Goal: Navigation & Orientation: Find specific page/section

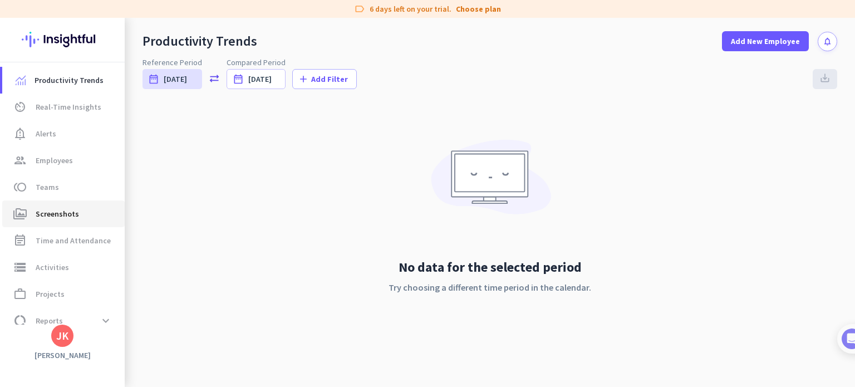
click at [83, 222] on link "perm_media Screenshots" at bounding box center [63, 213] width 122 height 27
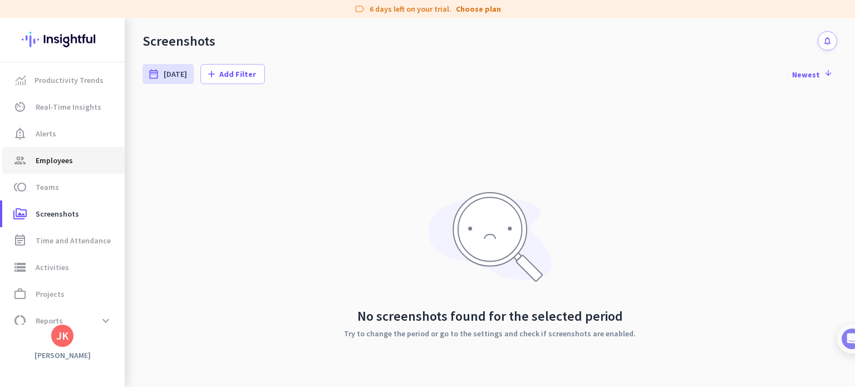
click at [82, 153] on link "group Employees" at bounding box center [63, 160] width 122 height 27
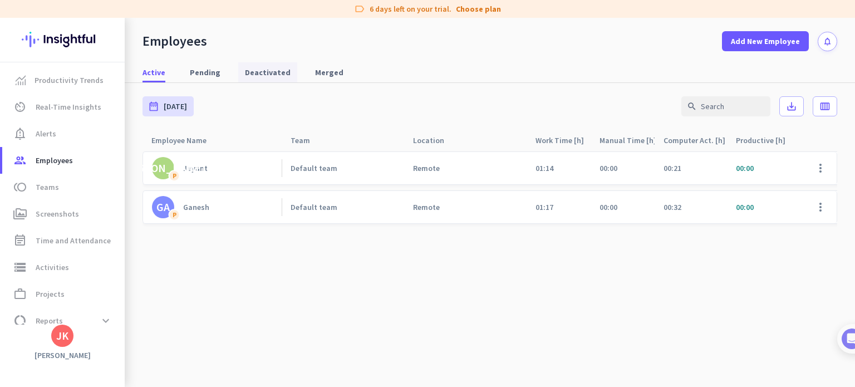
click at [266, 65] on span "Deactivated" at bounding box center [268, 72] width 46 height 20
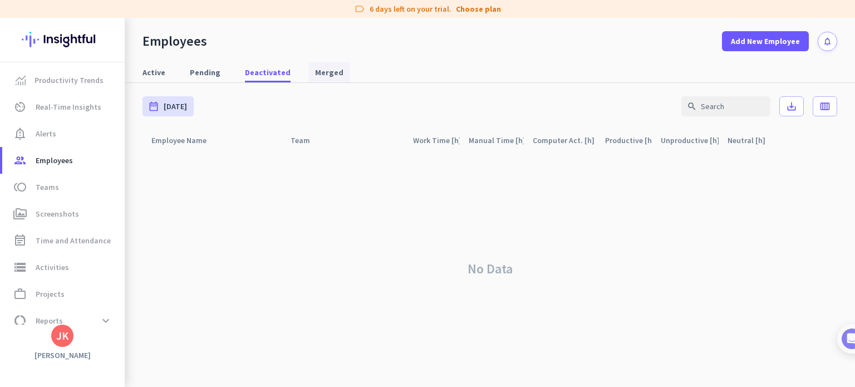
click at [318, 81] on span "Merged" at bounding box center [329, 72] width 28 height 20
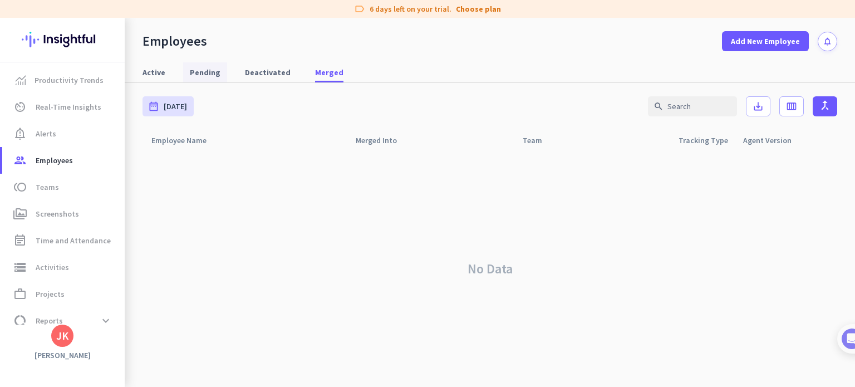
click at [203, 75] on span "Pending" at bounding box center [205, 72] width 31 height 11
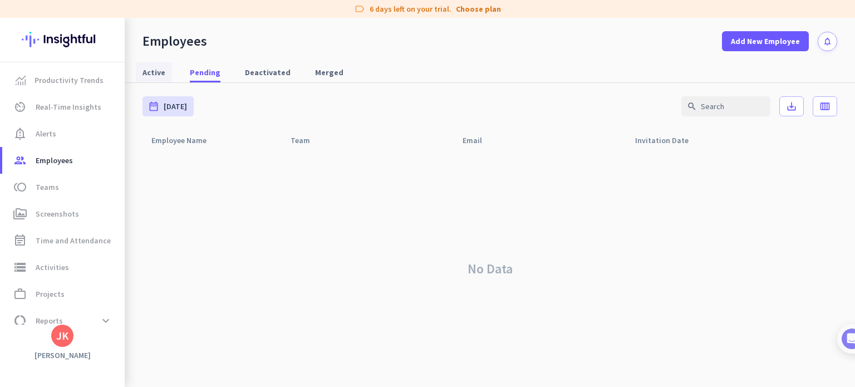
click at [158, 69] on span "Active" at bounding box center [154, 72] width 23 height 11
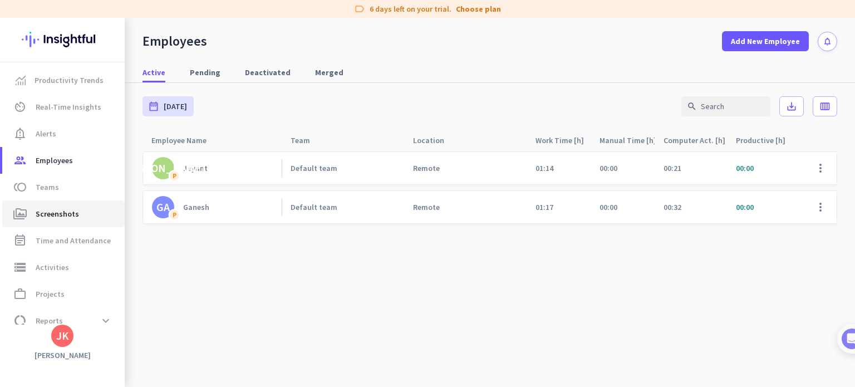
click at [71, 215] on span "Screenshots" at bounding box center [57, 213] width 43 height 13
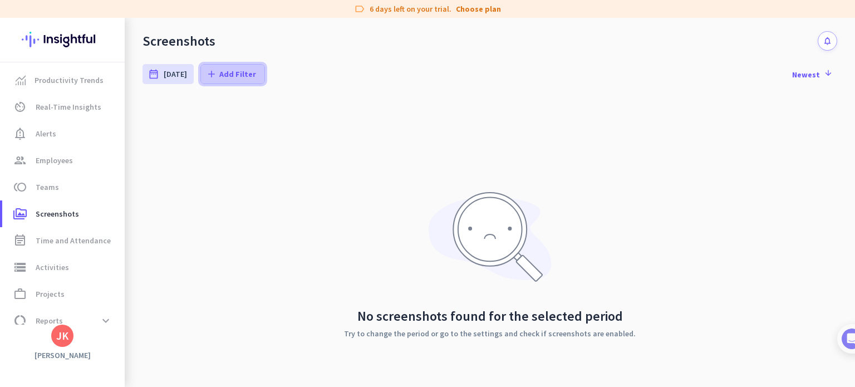
click at [214, 80] on span at bounding box center [232, 74] width 63 height 27
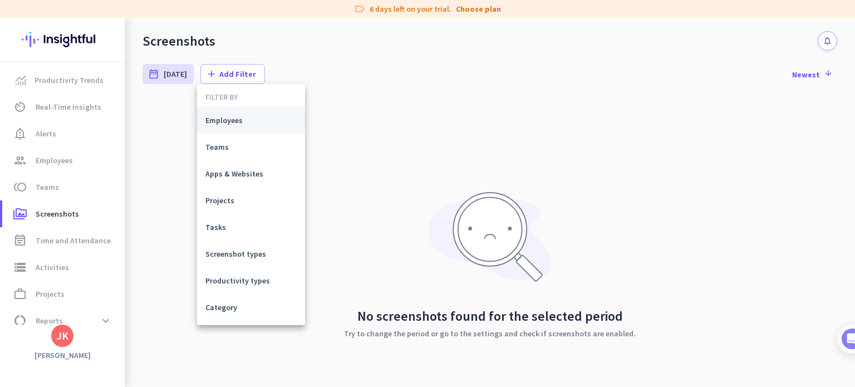
click at [243, 122] on span "Employees" at bounding box center [250, 120] width 91 height 11
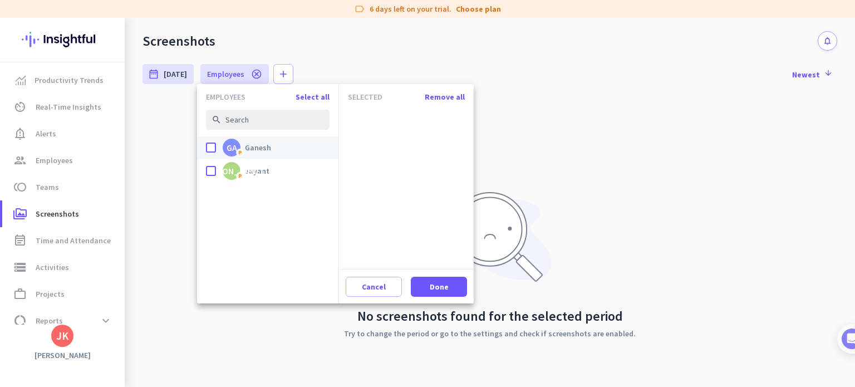
click at [246, 150] on span "Ganesh" at bounding box center [258, 148] width 26 height 10
click at [0, 0] on input "done GA P Ganesh" at bounding box center [0, 0] width 0 height 0
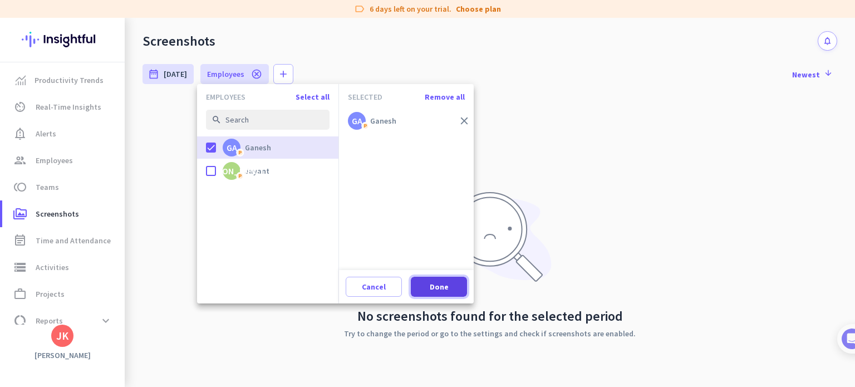
click at [438, 279] on span at bounding box center [439, 286] width 56 height 27
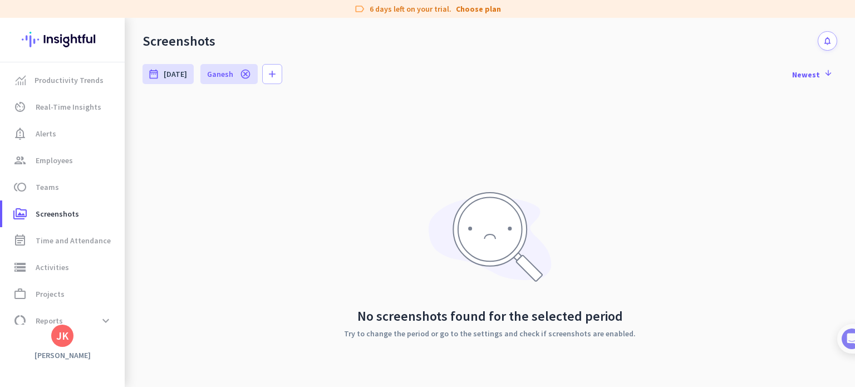
click at [241, 77] on icon "cancel" at bounding box center [245, 73] width 11 height 11
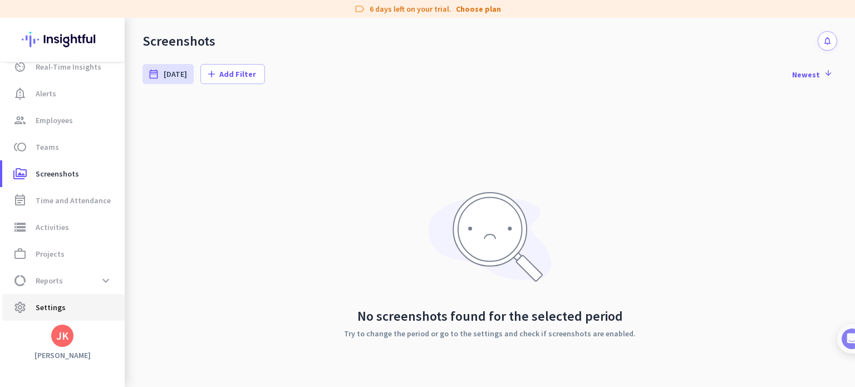
click at [62, 301] on span "Settings" at bounding box center [51, 307] width 30 height 13
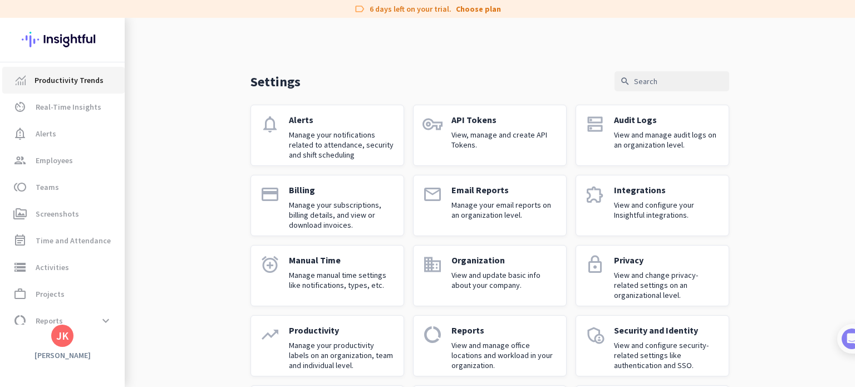
click at [85, 91] on link "Productivity Trends" at bounding box center [63, 80] width 122 height 27
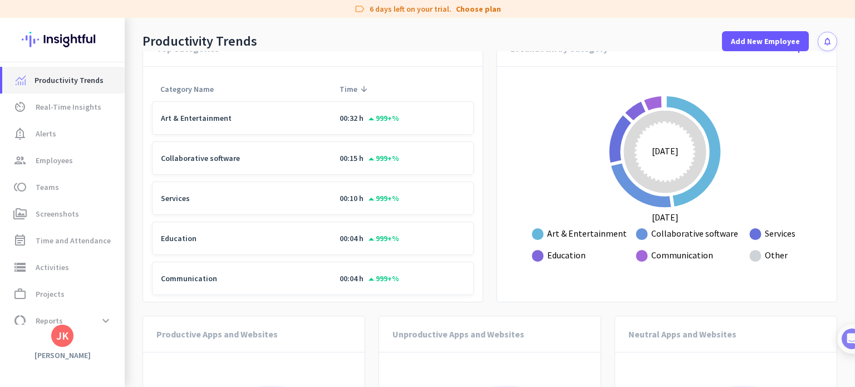
scroll to position [743, 0]
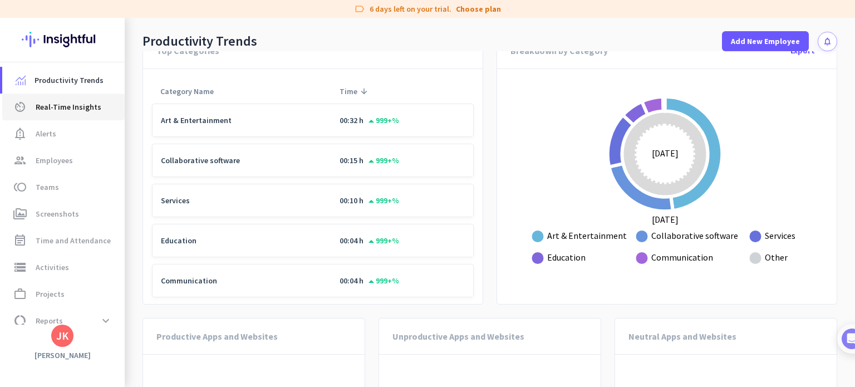
click at [56, 106] on span "Real-Time Insights" at bounding box center [69, 106] width 66 height 13
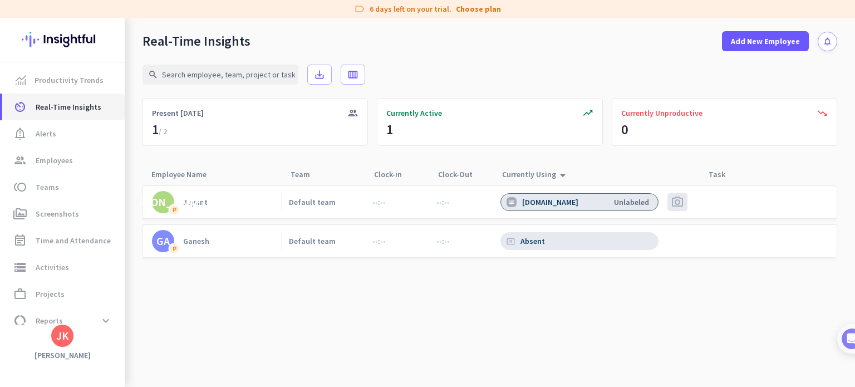
scroll to position [0, 2]
click at [51, 141] on link "notification_important Alerts" at bounding box center [63, 133] width 122 height 27
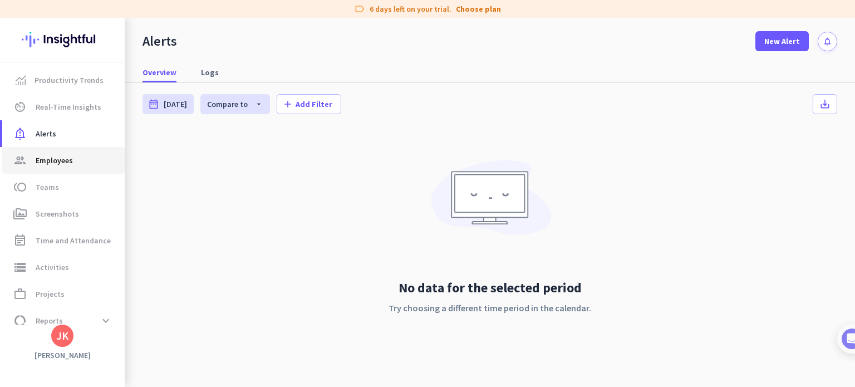
click at [75, 162] on span "group Employees" at bounding box center [63, 160] width 105 height 13
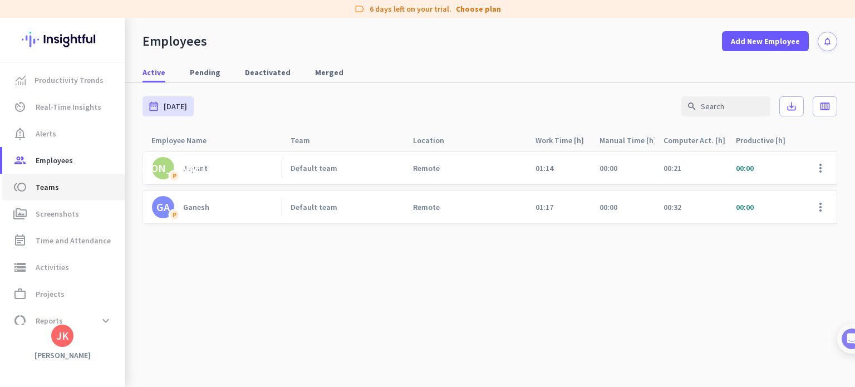
click at [75, 185] on span "toll Teams" at bounding box center [63, 186] width 105 height 13
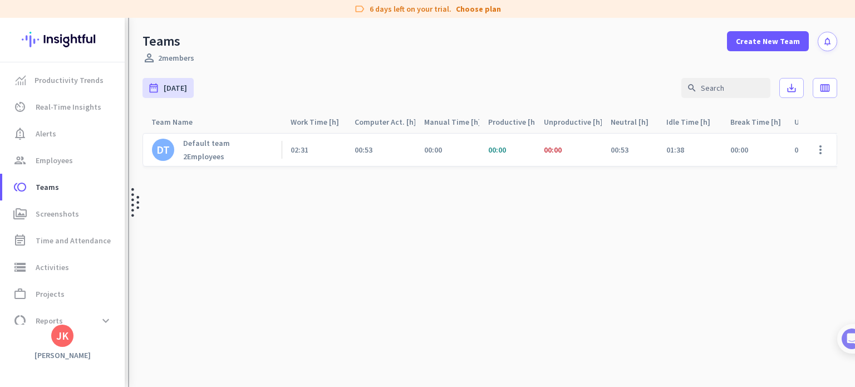
click at [134, 209] on img at bounding box center [135, 202] width 8 height 369
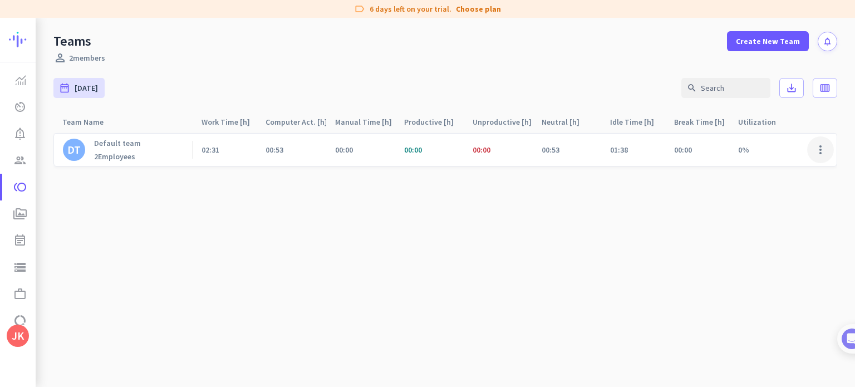
click at [821, 151] on span at bounding box center [820, 149] width 27 height 27
click at [18, 188] on div at bounding box center [427, 193] width 855 height 387
click at [24, 217] on icon "perm_media" at bounding box center [19, 213] width 13 height 13
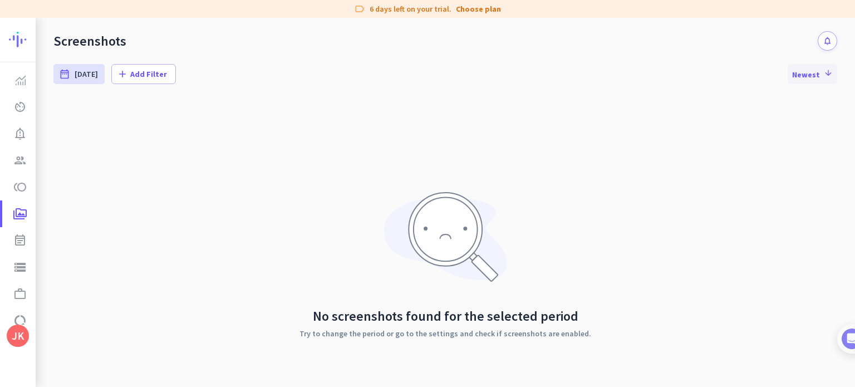
click at [822, 76] on icon "arrow_downward" at bounding box center [827, 72] width 11 height 9
click at [27, 243] on link "event_note Time and Attendance" at bounding box center [18, 240] width 33 height 27
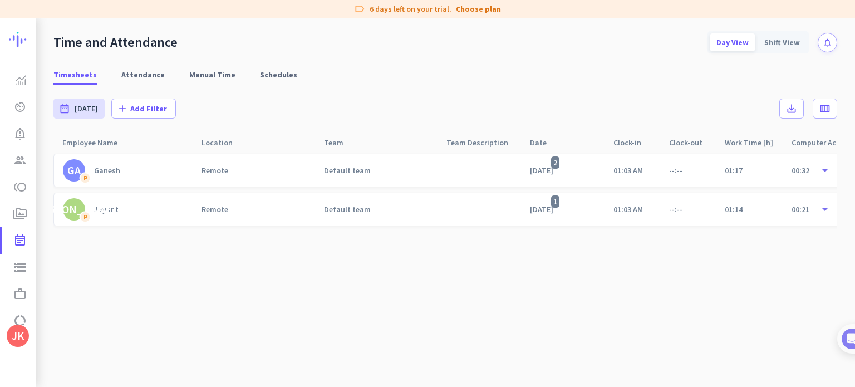
click at [16, 338] on div "JK" at bounding box center [18, 335] width 12 height 11
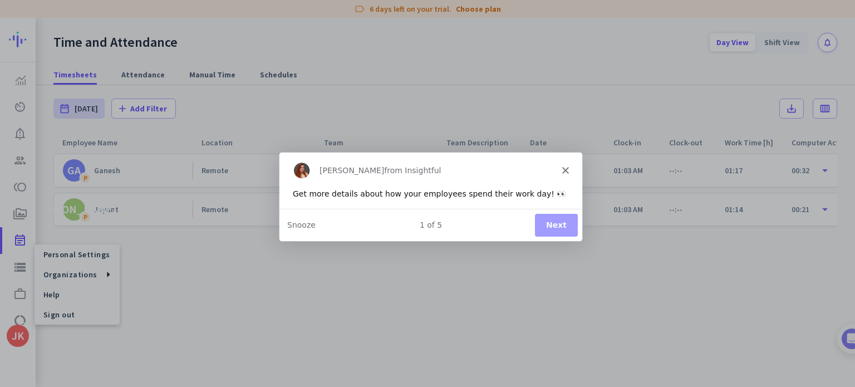
click at [573, 227] on button "Next" at bounding box center [556, 224] width 43 height 23
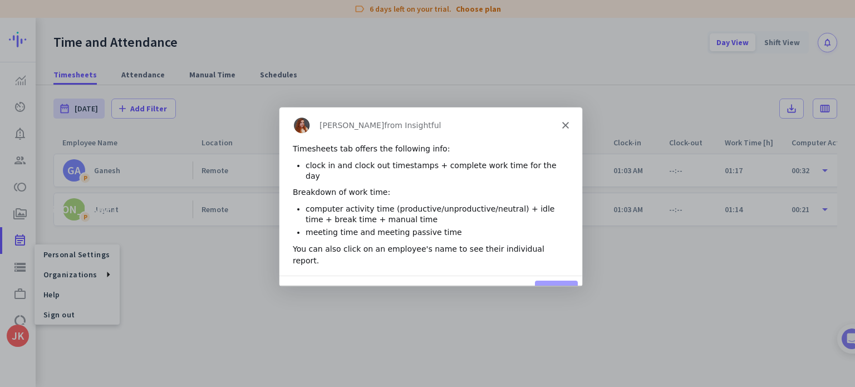
click at [567, 122] on polygon "Close" at bounding box center [565, 124] width 7 height 7
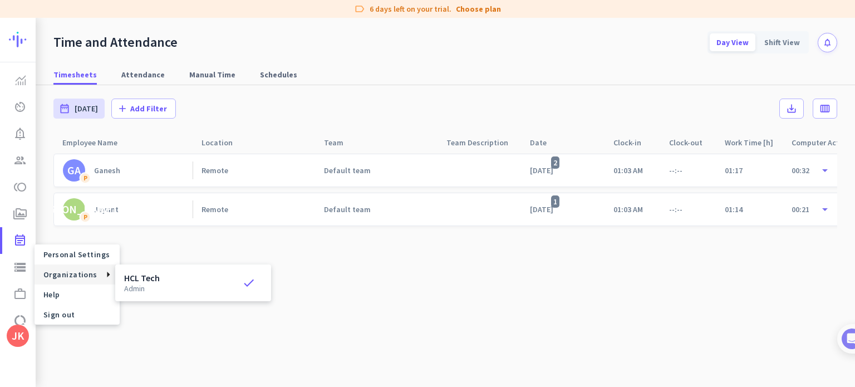
click at [97, 276] on icon at bounding box center [103, 275] width 13 height 6
click at [102, 275] on icon at bounding box center [103, 275] width 13 height 6
click at [19, 294] on div "Personal Settings Organizations Help Sign out" at bounding box center [63, 284] width 113 height 80
click at [20, 324] on div "Personal Settings Organizations Help Sign out" at bounding box center [63, 284] width 113 height 80
click at [356, 285] on div at bounding box center [427, 193] width 855 height 387
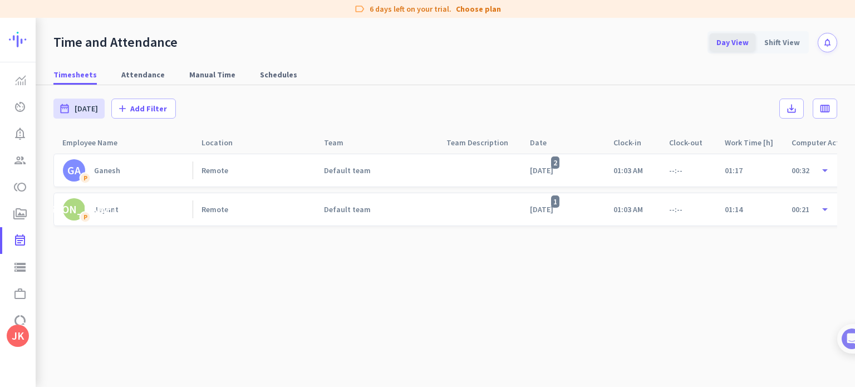
click at [739, 44] on div "Day View" at bounding box center [733, 42] width 46 height 18
